Goal: Browse casually: Explore the website without a specific task or goal

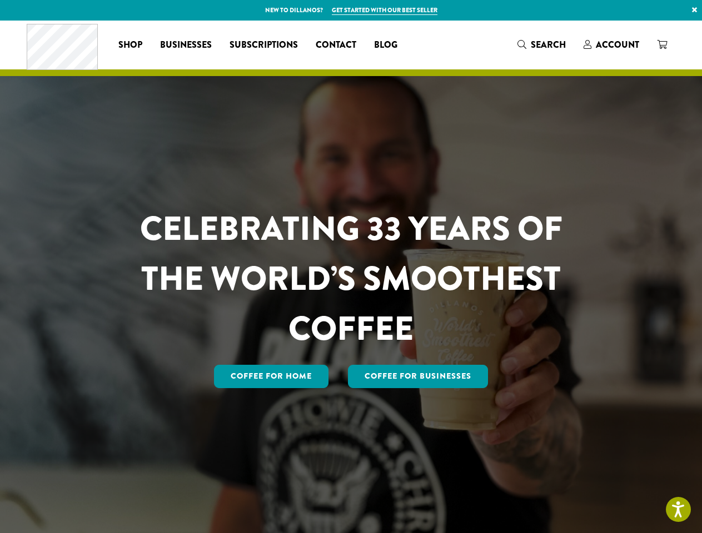
click at [351, 267] on h1 "CELEBRATING 33 YEARS OF THE WORLD’S SMOOTHEST COFFEE" at bounding box center [351, 279] width 488 height 150
click at [694, 10] on link "×" at bounding box center [694, 10] width 15 height 20
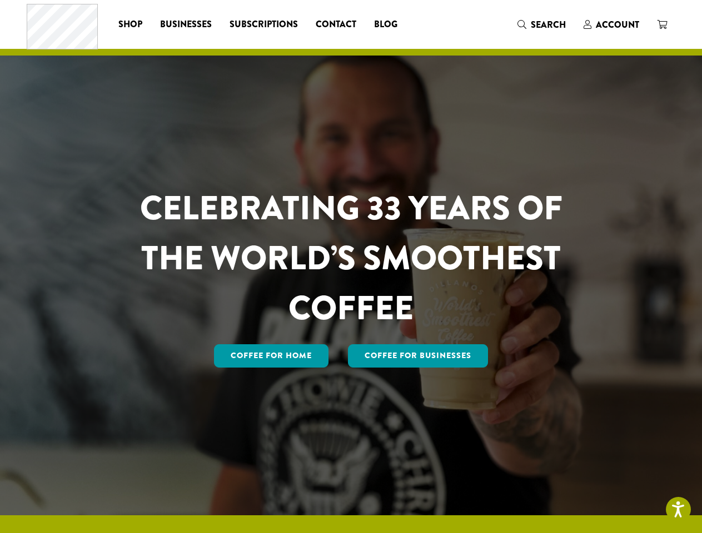
click at [542, 45] on div "Coffee All Coffees Best Sellers Blends Single Origins Dillanos Limited Organic …" at bounding box center [351, 25] width 649 height 46
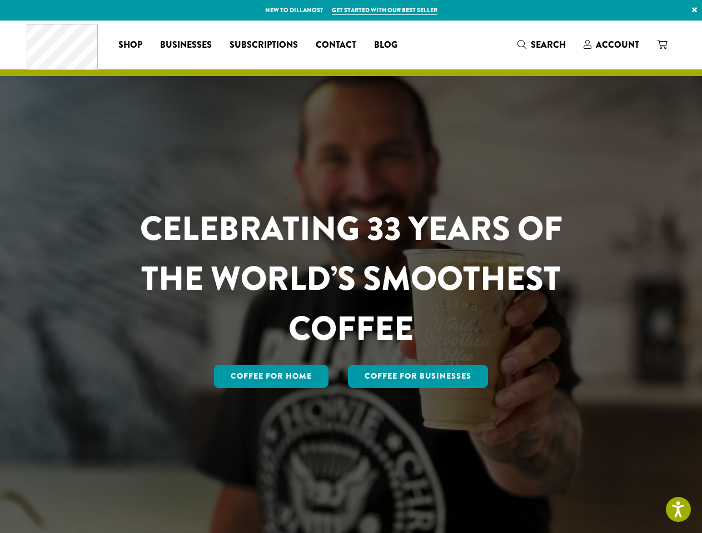
click at [351, 267] on h1 "CELEBRATING 33 YEARS OF THE WORLD’S SMOOTHEST COFFEE" at bounding box center [351, 279] width 488 height 150
click at [694, 10] on link "×" at bounding box center [694, 10] width 15 height 20
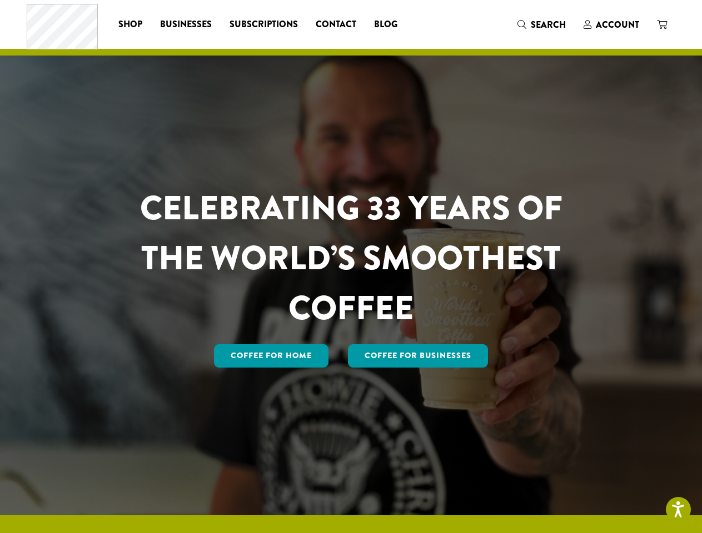
click at [542, 45] on div "Coffee All Coffees Best Sellers Blends Single Origins Dillanos Limited Organic …" at bounding box center [351, 25] width 649 height 46
